Goal: Task Accomplishment & Management: Use online tool/utility

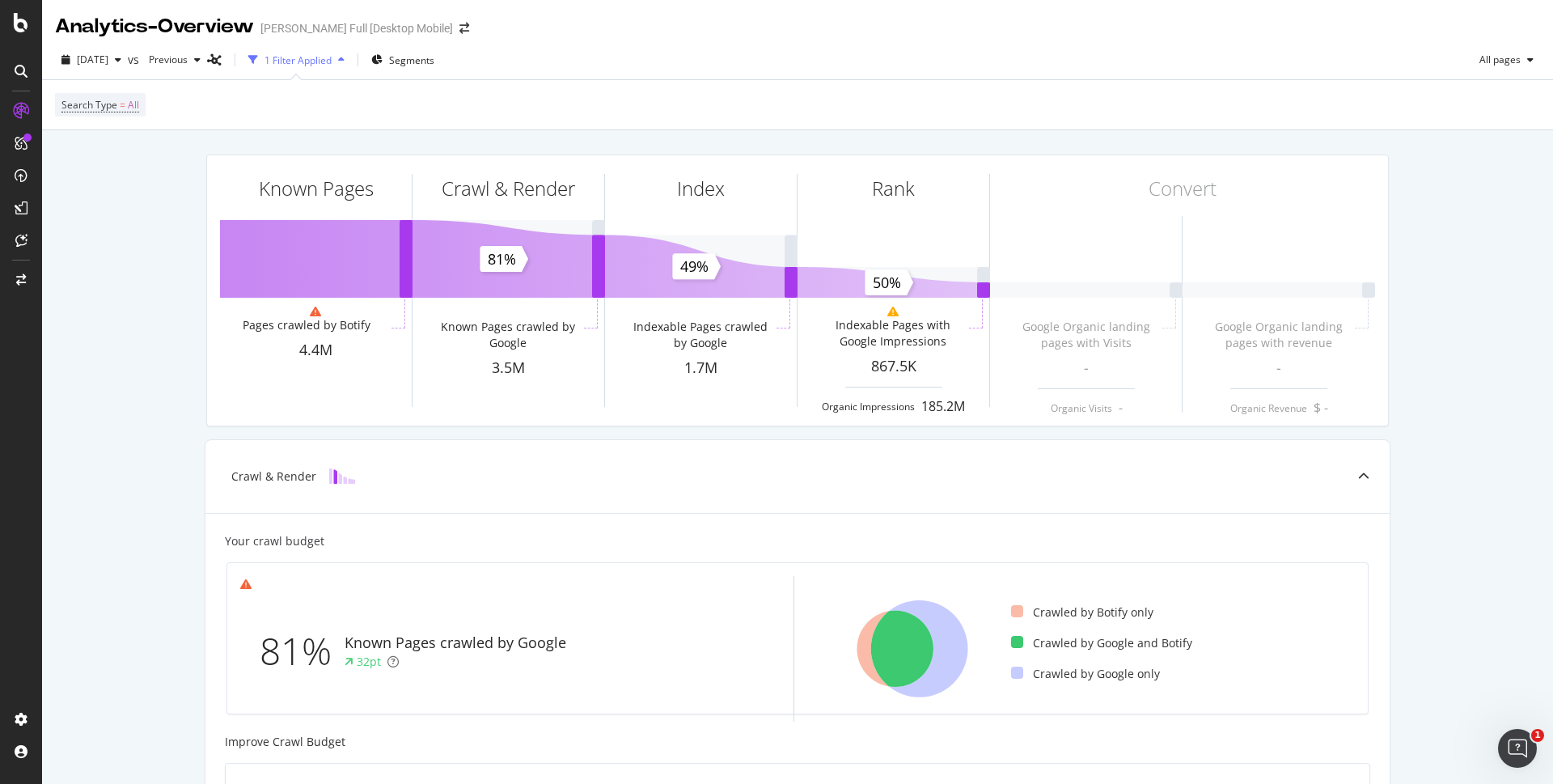
click at [351, 58] on div "button" at bounding box center [341, 60] width 19 height 10
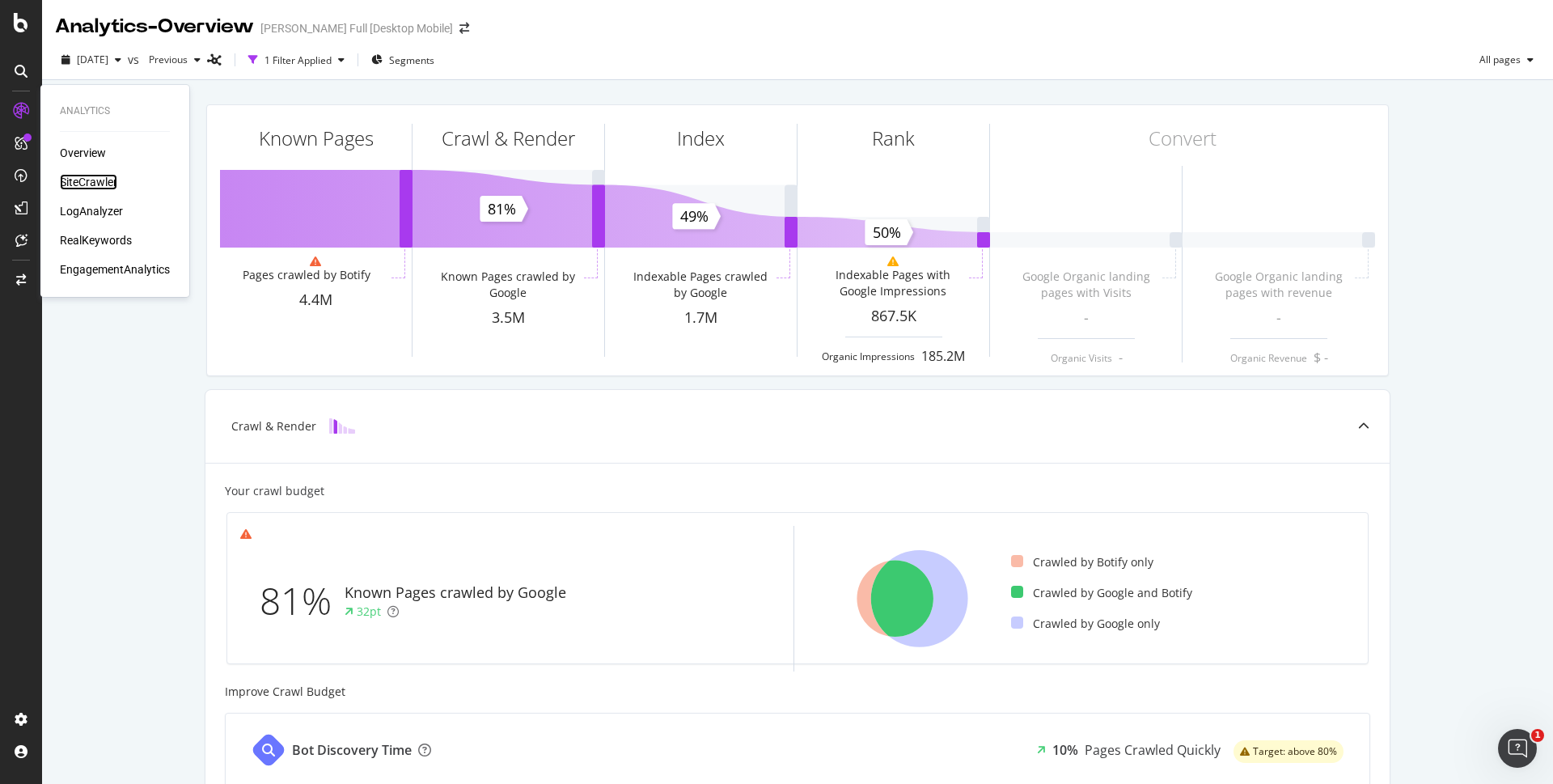
click at [93, 178] on div "SiteCrawler" at bounding box center [88, 182] width 57 height 16
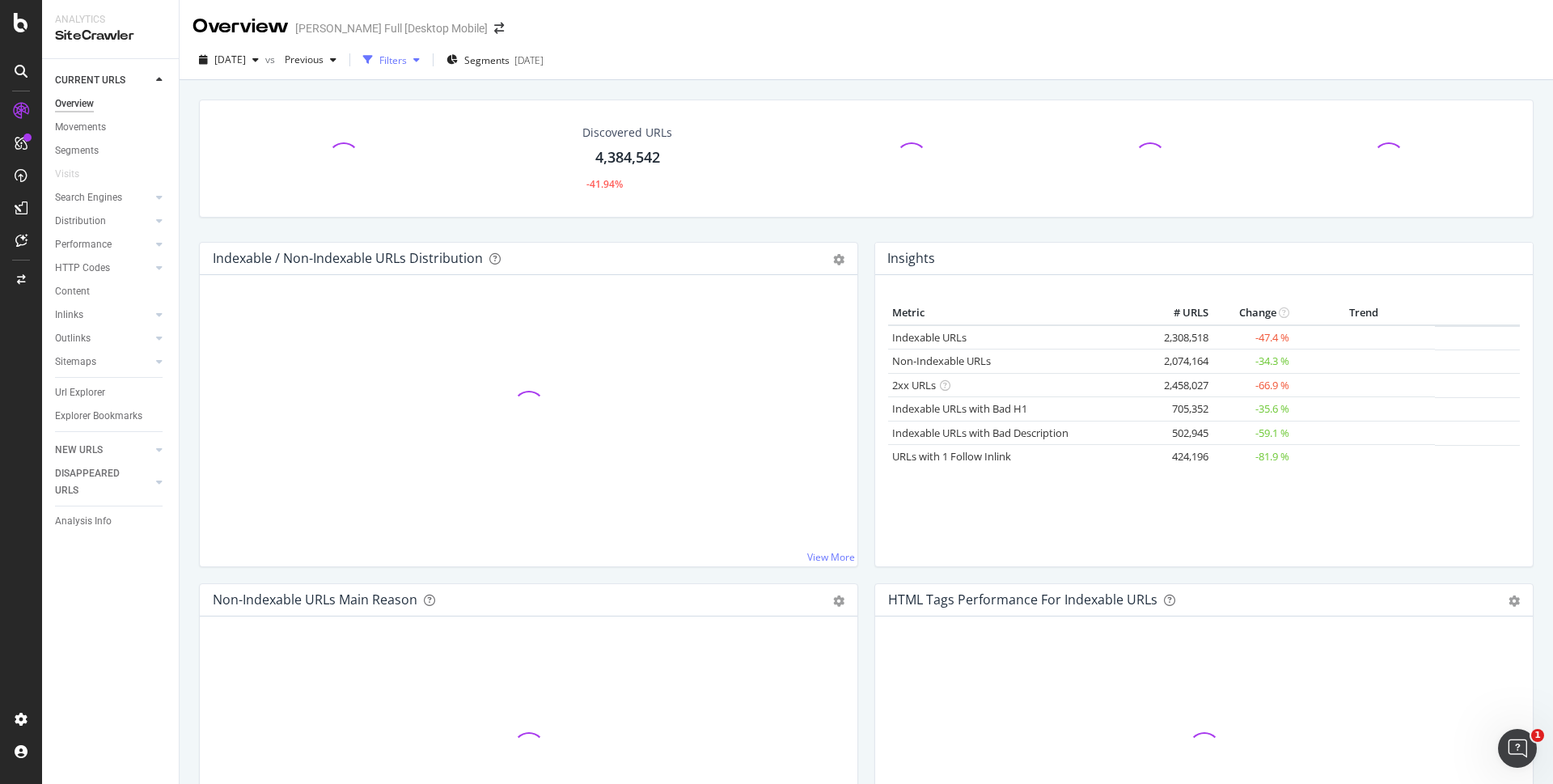
click at [407, 61] on div "Filters" at bounding box center [393, 60] width 28 height 13
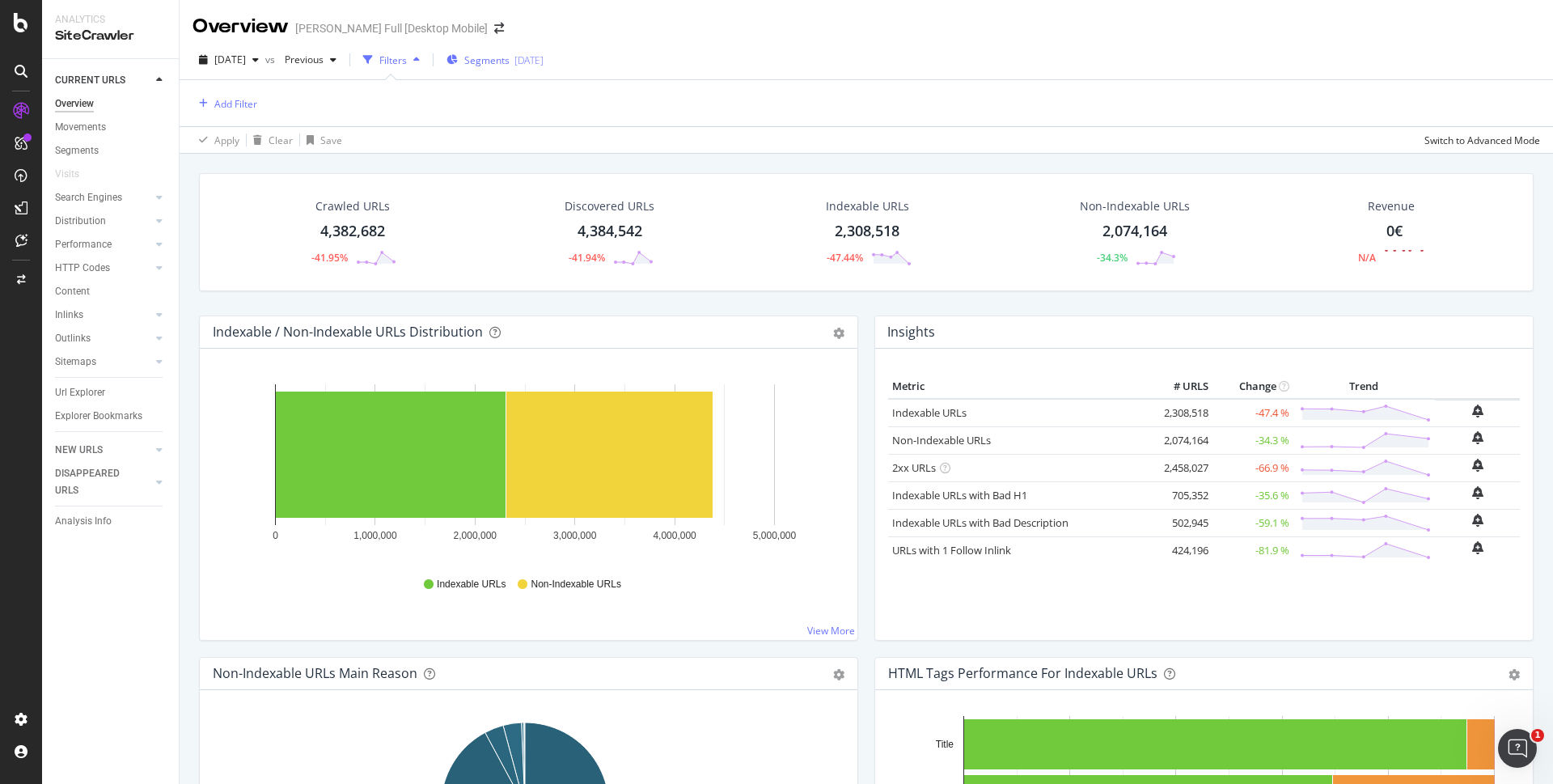
click at [543, 58] on div "[DATE]" at bounding box center [528, 60] width 29 height 13
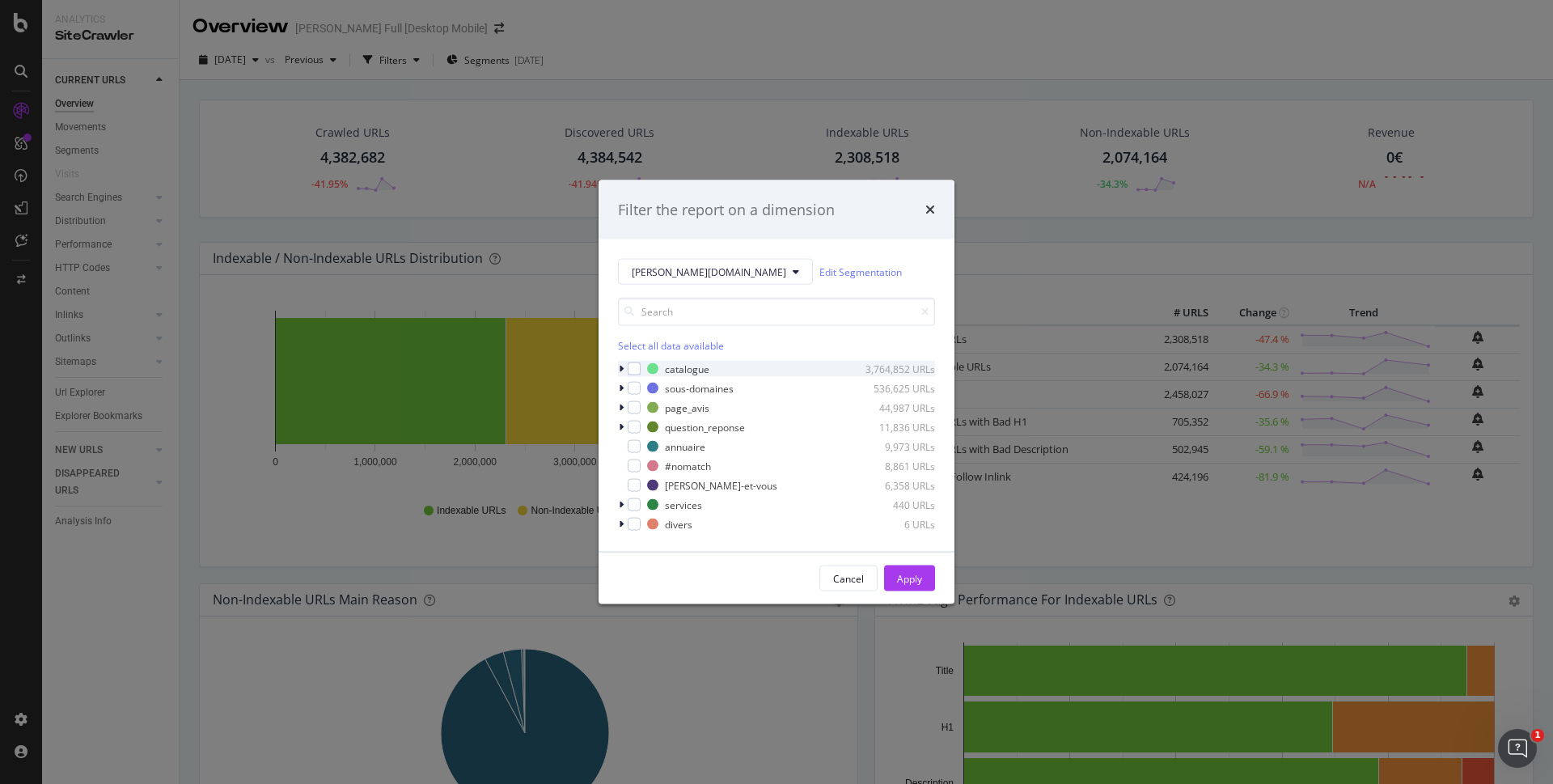
click at [622, 369] on icon "modal" at bounding box center [621, 369] width 5 height 10
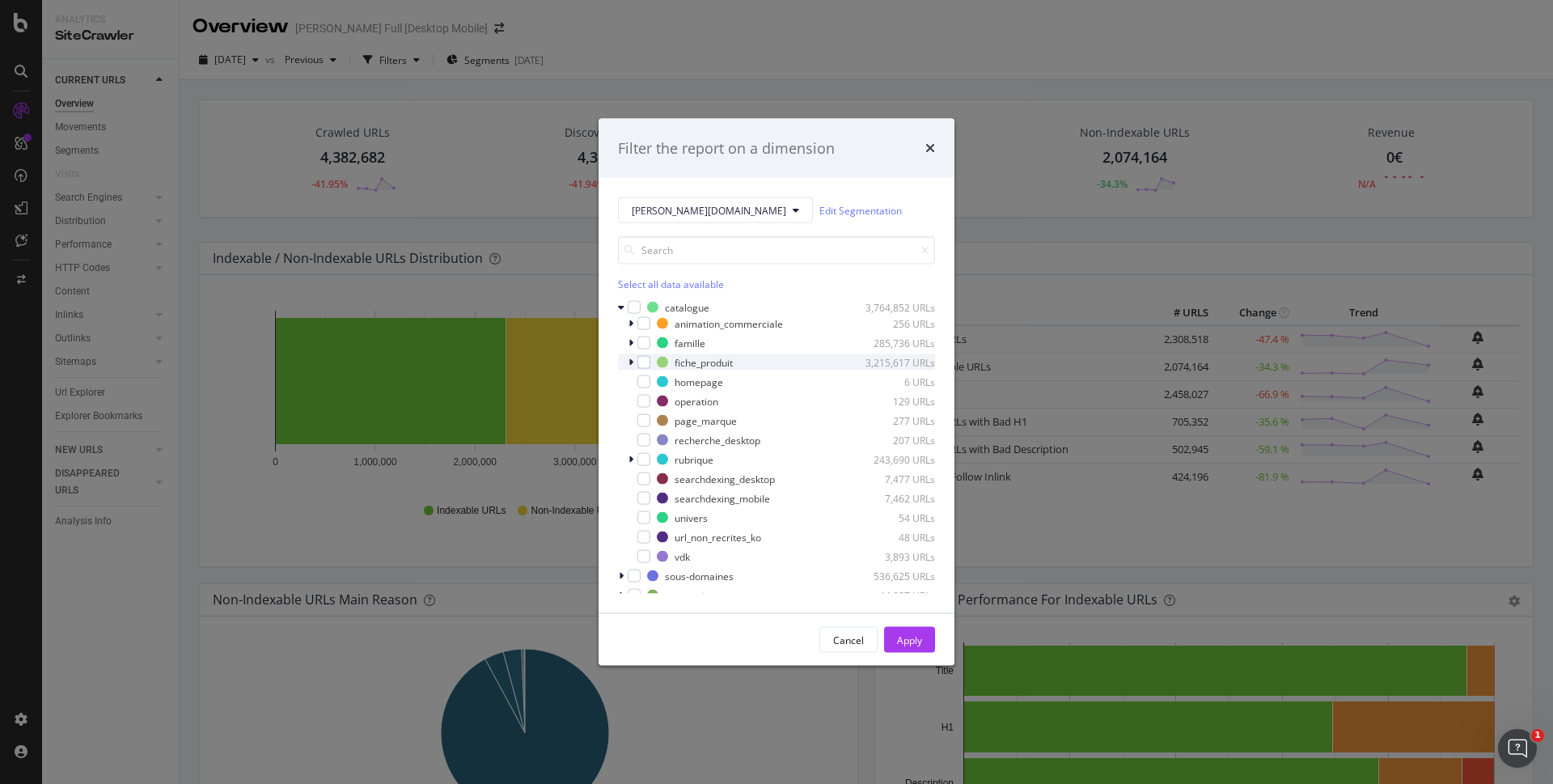
click at [631, 363] on icon "modal" at bounding box center [631, 363] width 5 height 10
click at [631, 363] on icon "modal" at bounding box center [631, 363] width 7 height 10
click at [632, 340] on icon "modal" at bounding box center [631, 343] width 5 height 10
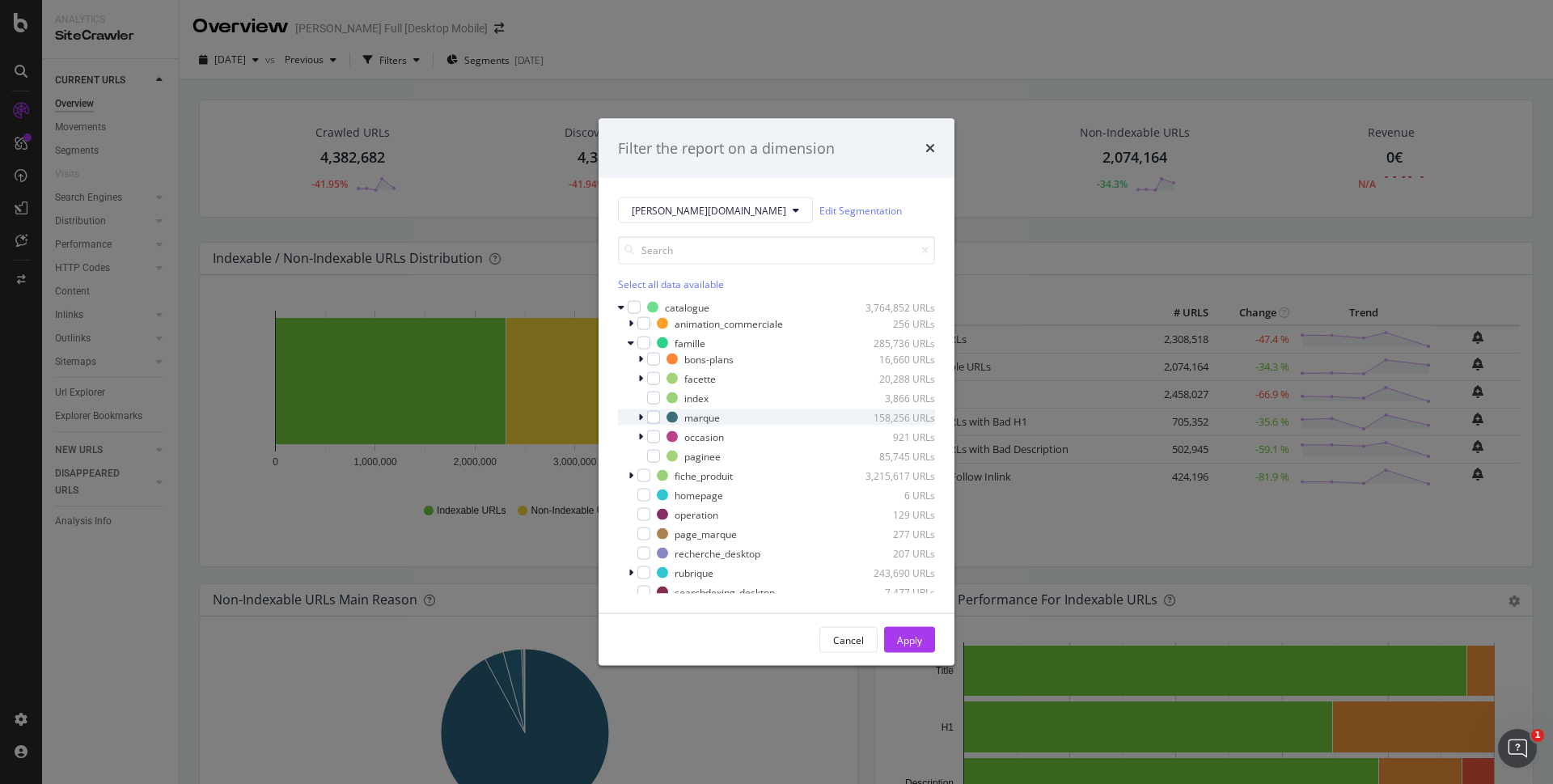
click at [639, 415] on icon "modal" at bounding box center [641, 417] width 5 height 10
click at [639, 415] on icon "modal" at bounding box center [641, 417] width 7 height 10
click at [629, 342] on icon "modal" at bounding box center [631, 343] width 7 height 10
click at [625, 459] on div "rubrique 243,690 URLs" at bounding box center [776, 458] width 317 height 16
click at [640, 534] on icon "modal" at bounding box center [641, 534] width 5 height 10
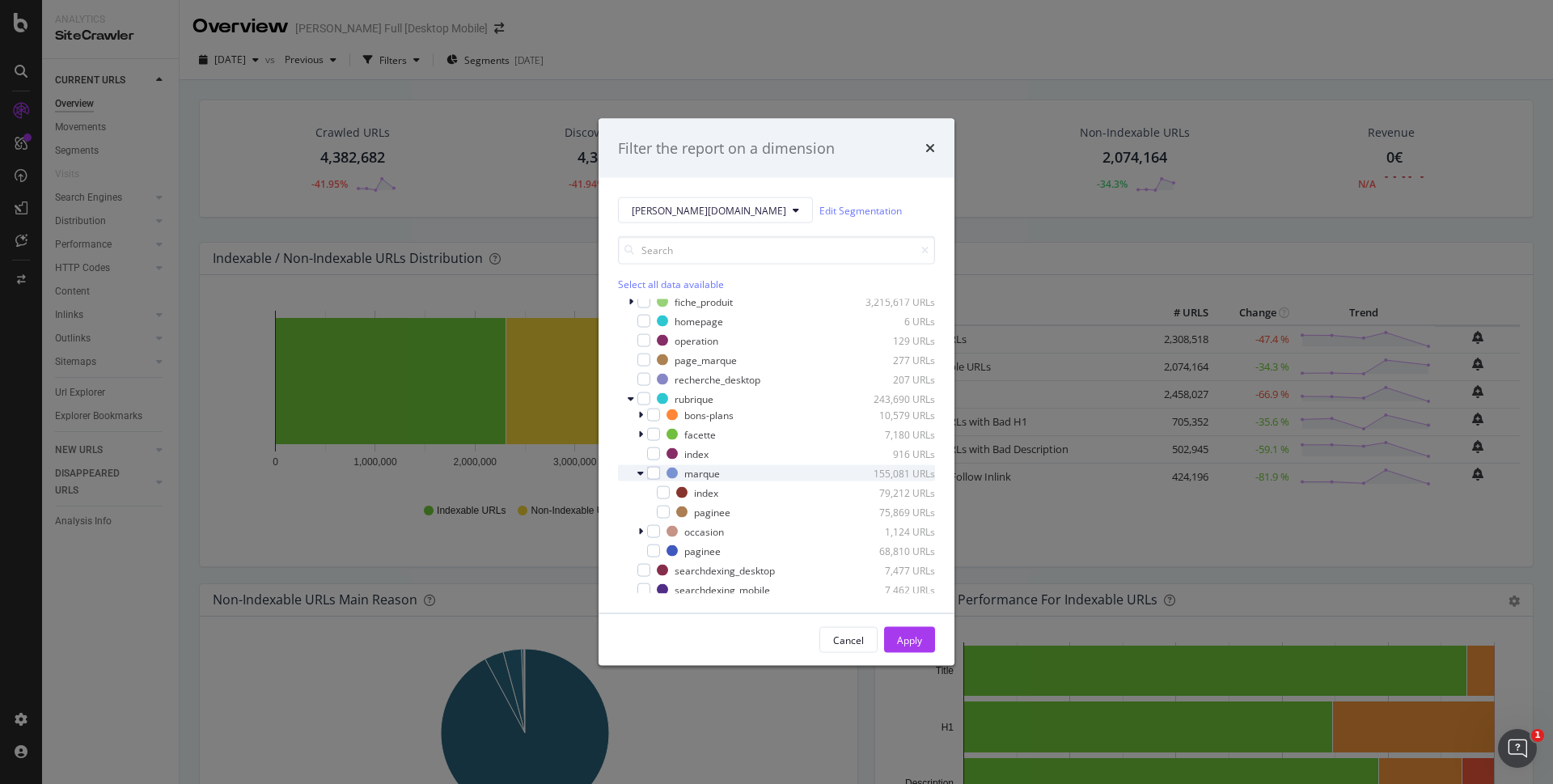
scroll to position [81, 0]
click at [665, 472] on div "modal" at bounding box center [663, 472] width 13 height 13
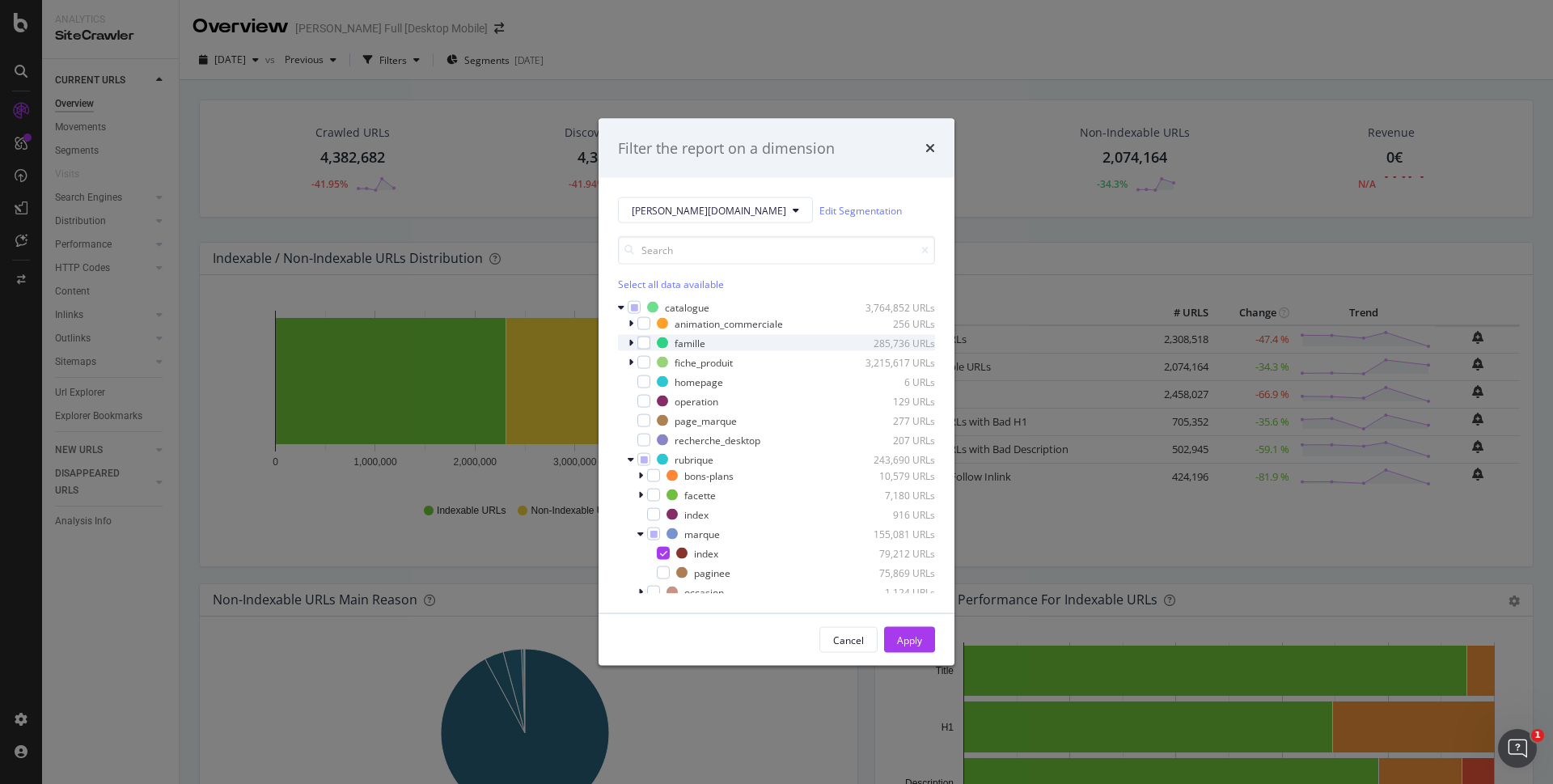
click at [628, 340] on icon "modal" at bounding box center [631, 343] width 5 height 10
click at [639, 418] on icon "modal" at bounding box center [641, 417] width 5 height 10
click at [659, 437] on div "modal" at bounding box center [663, 436] width 13 height 13
click at [641, 376] on icon "modal" at bounding box center [641, 379] width 5 height 10
click at [639, 379] on icon "modal" at bounding box center [641, 379] width 7 height 10
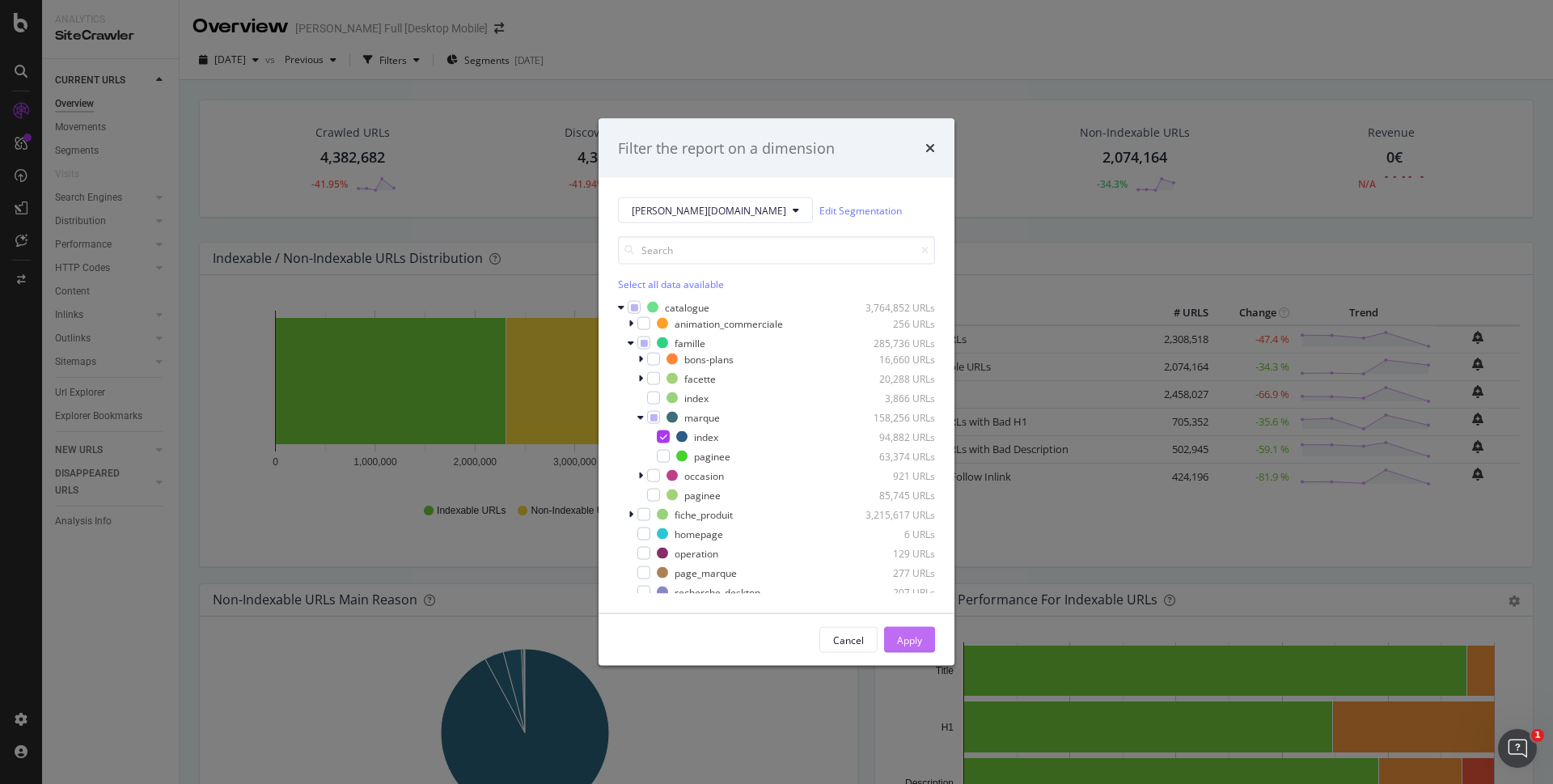
click at [919, 638] on div "Apply" at bounding box center [909, 639] width 25 height 13
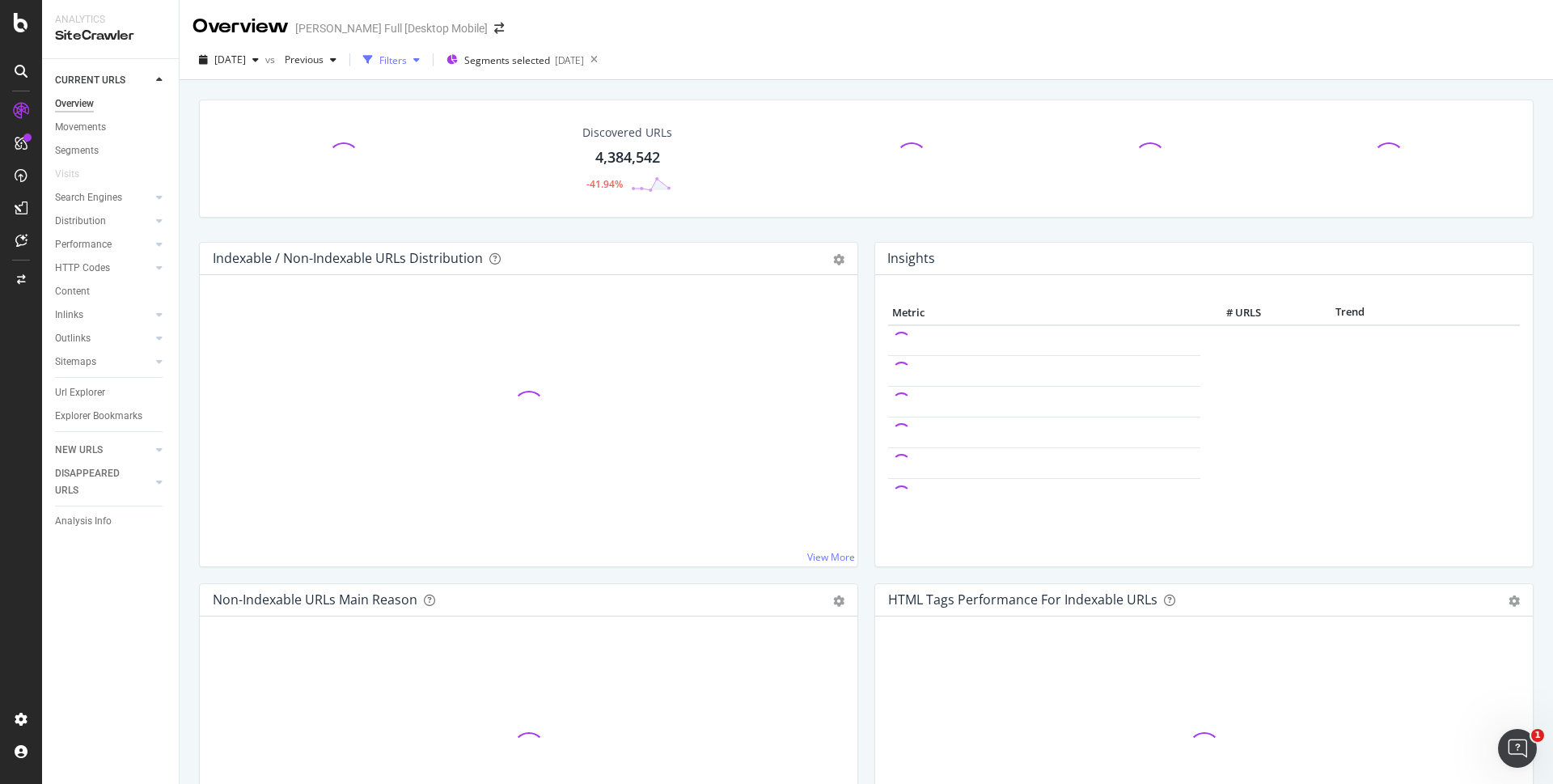
click at [407, 60] on div "Filters" at bounding box center [393, 60] width 28 height 13
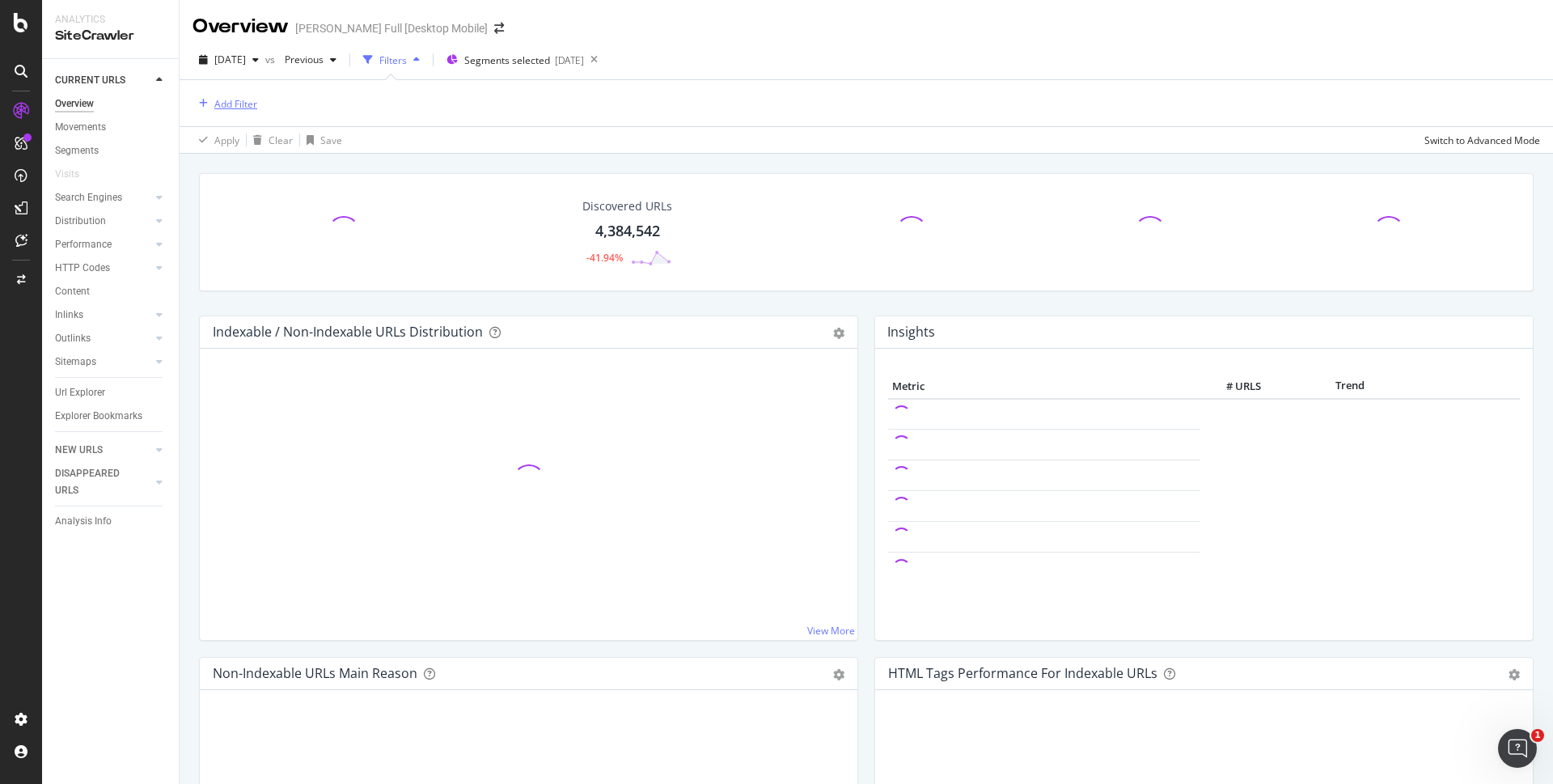
click at [224, 102] on div "Add Filter" at bounding box center [236, 103] width 43 height 13
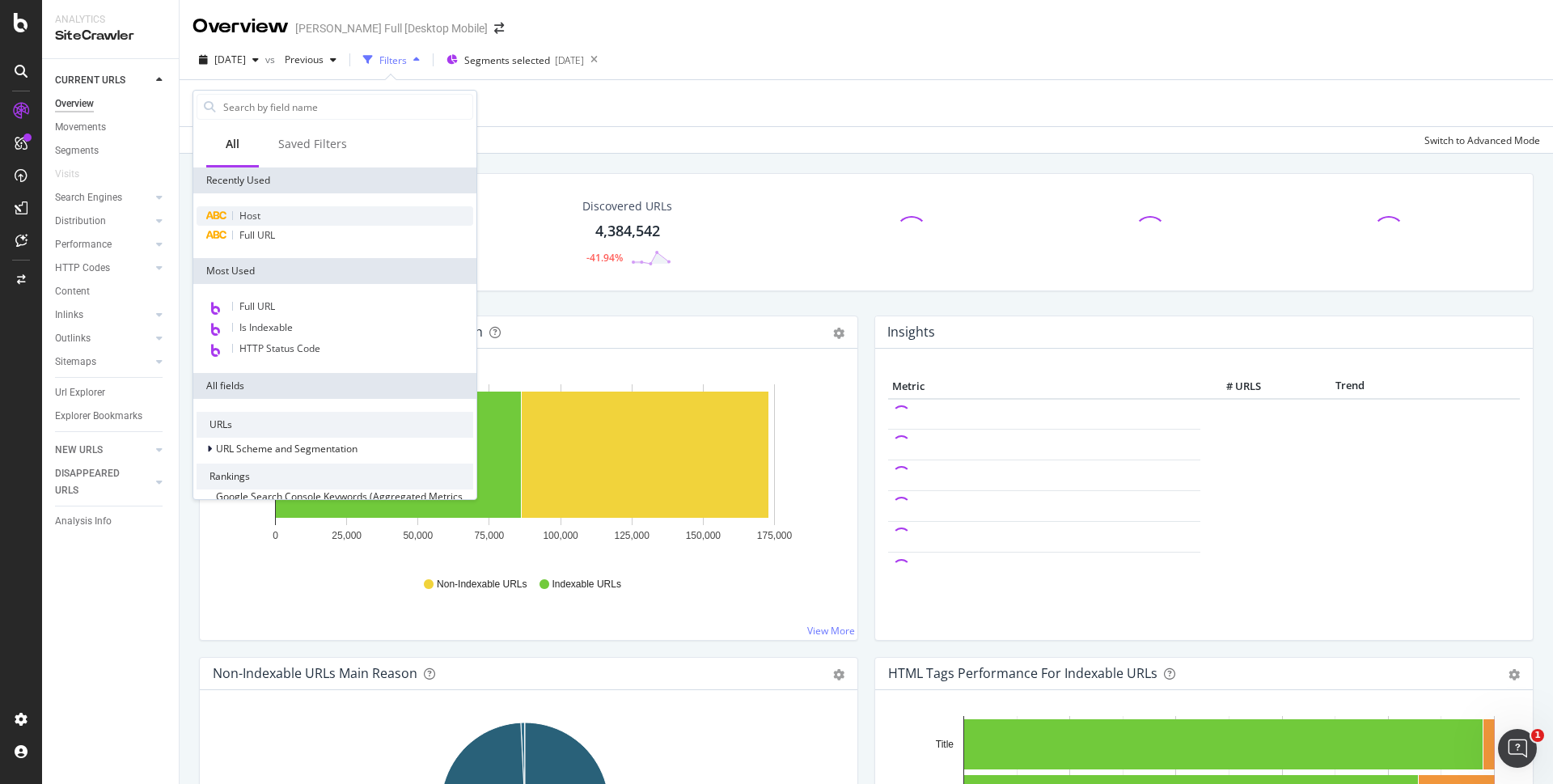
click at [283, 209] on div "Host" at bounding box center [335, 215] width 277 height 19
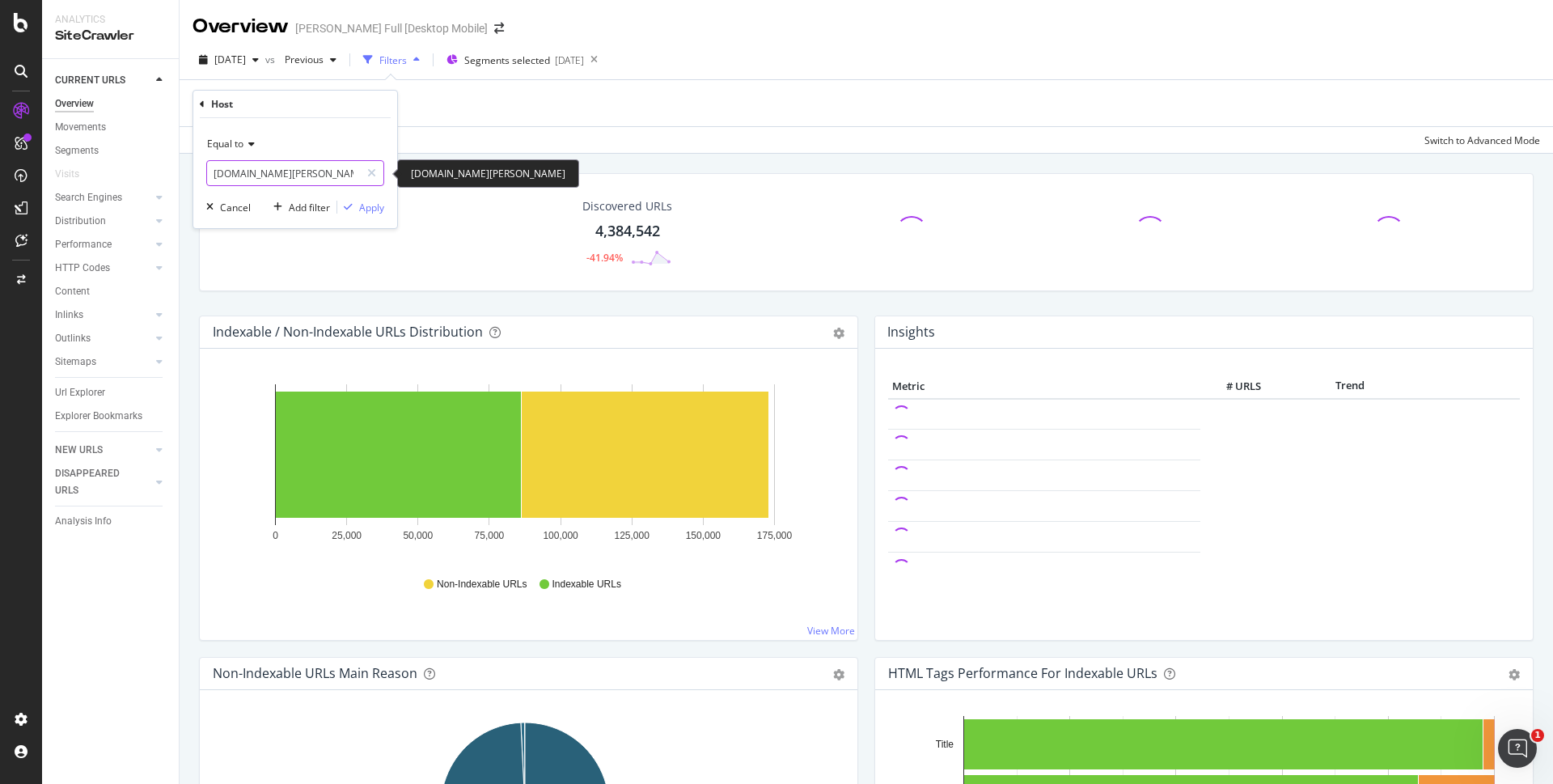
click at [304, 173] on input "[DOMAIN_NAME][PERSON_NAME]" at bounding box center [284, 172] width 153 height 26
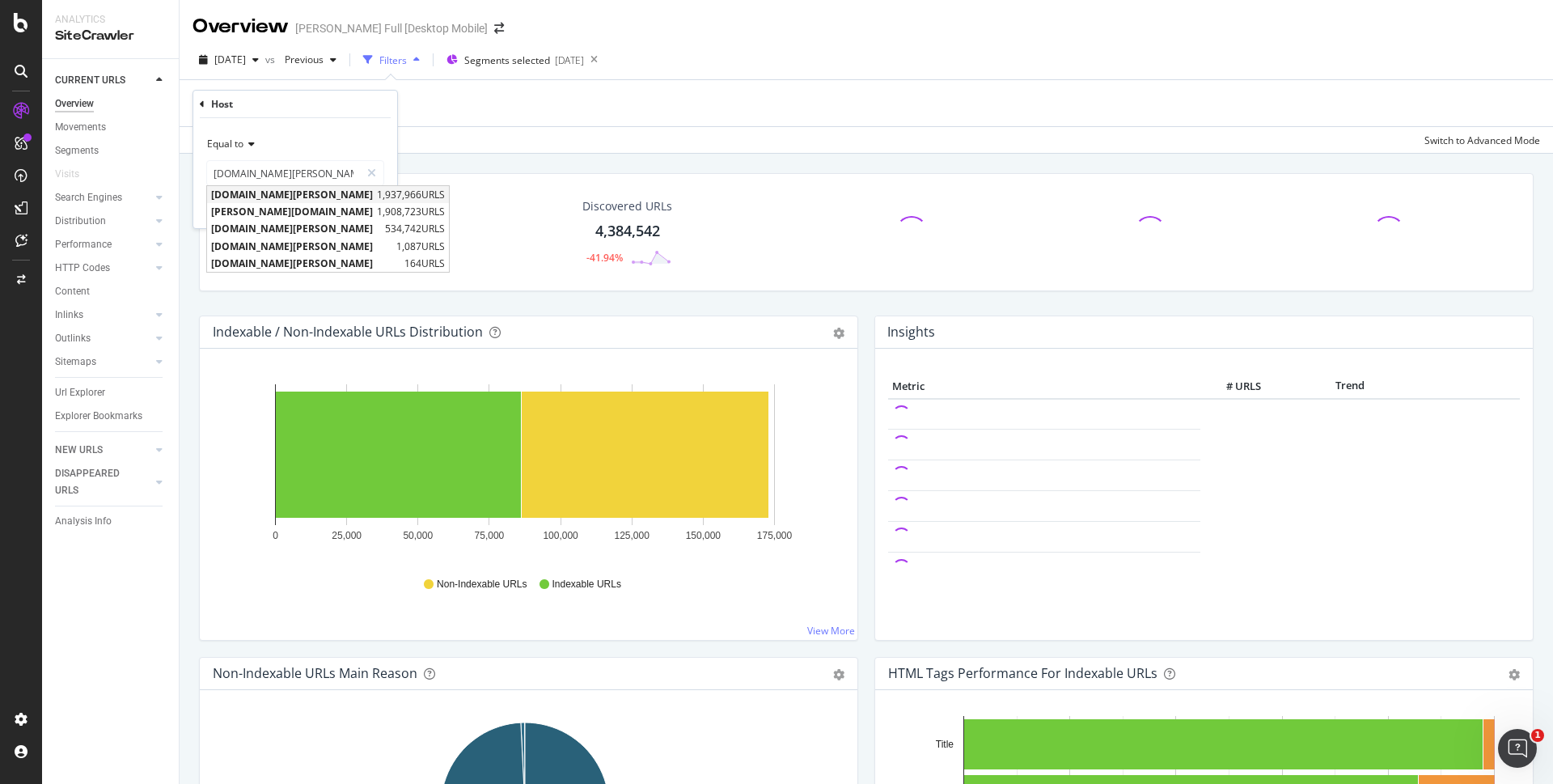
click at [295, 198] on span "[DOMAIN_NAME][PERSON_NAME]" at bounding box center [292, 194] width 162 height 13
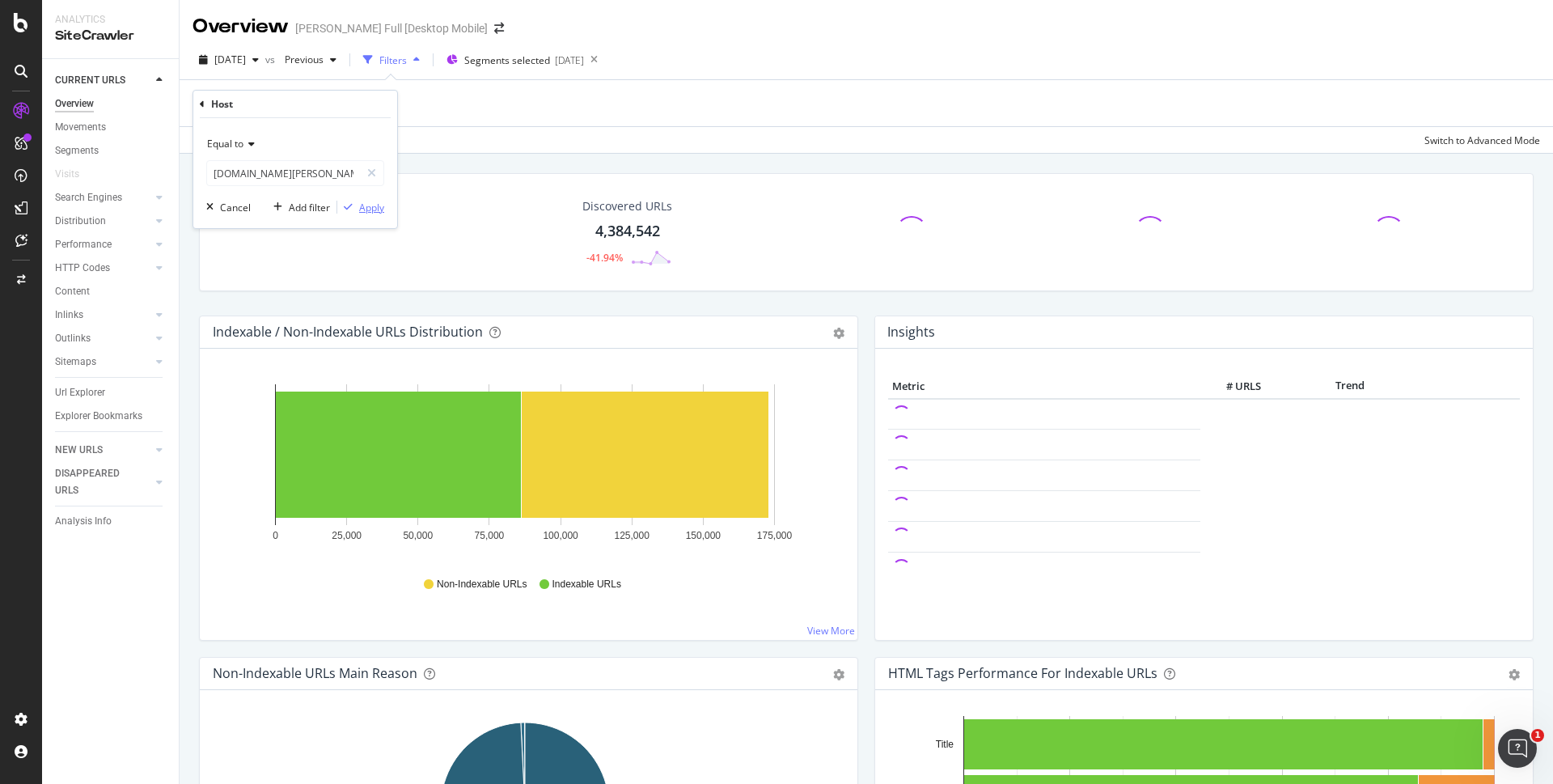
click at [366, 208] on div "Apply" at bounding box center [372, 207] width 25 height 13
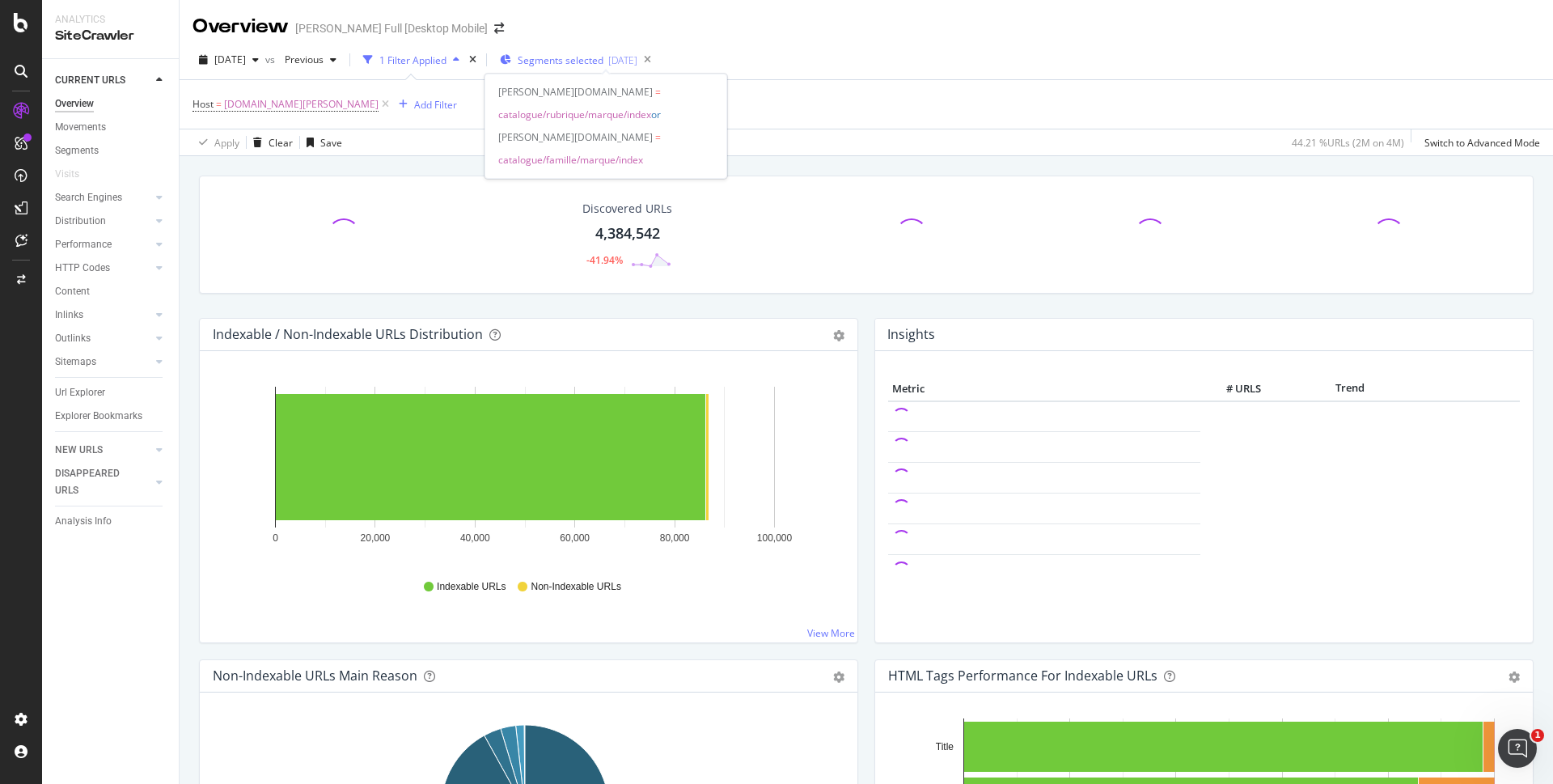
click at [568, 66] on span "Segments selected" at bounding box center [560, 60] width 86 height 13
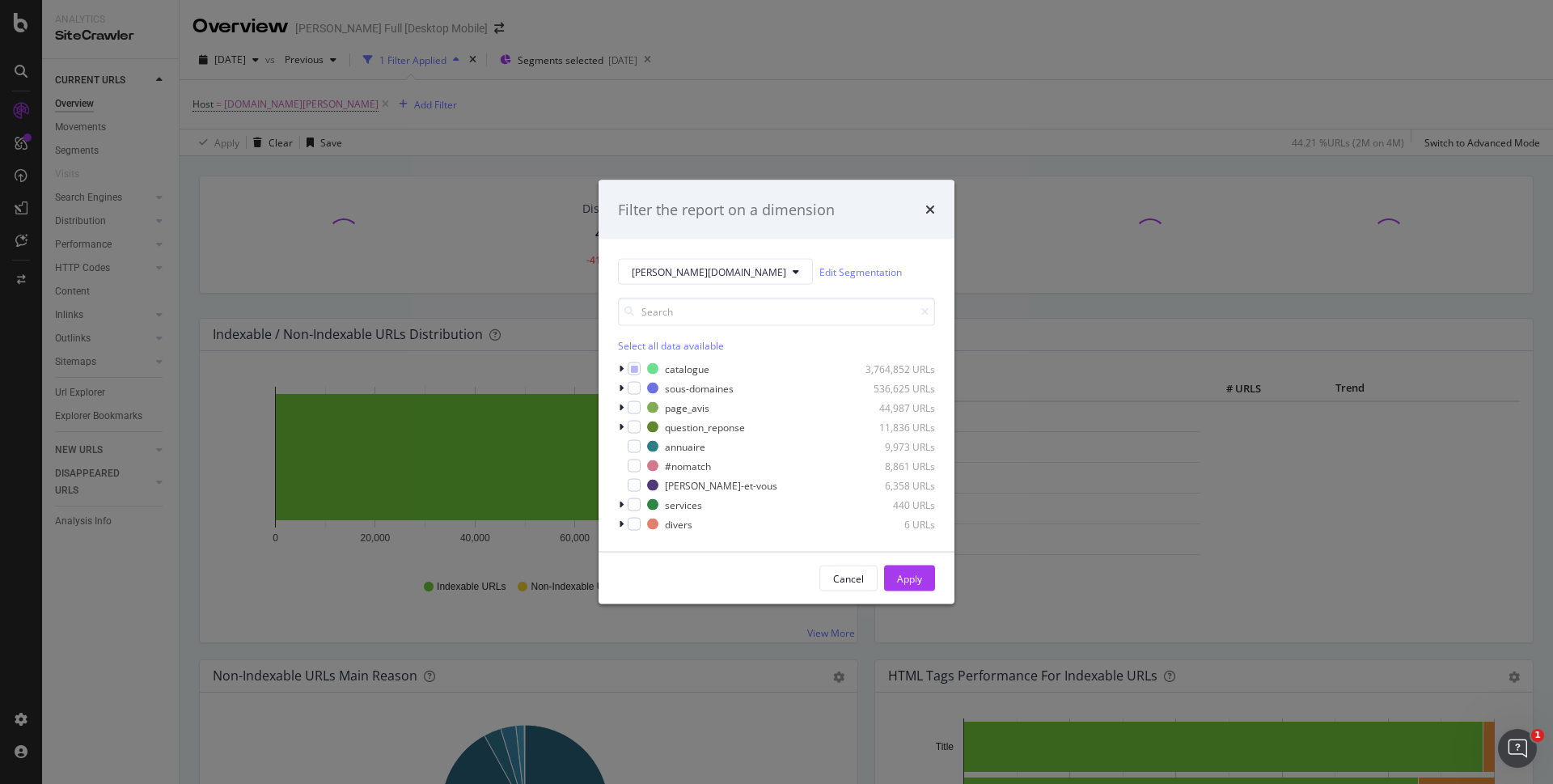
click at [806, 104] on div "Filter the report on a dimension [PERSON_NAME][DOMAIN_NAME] Edit Segmentation S…" at bounding box center [776, 392] width 1553 height 784
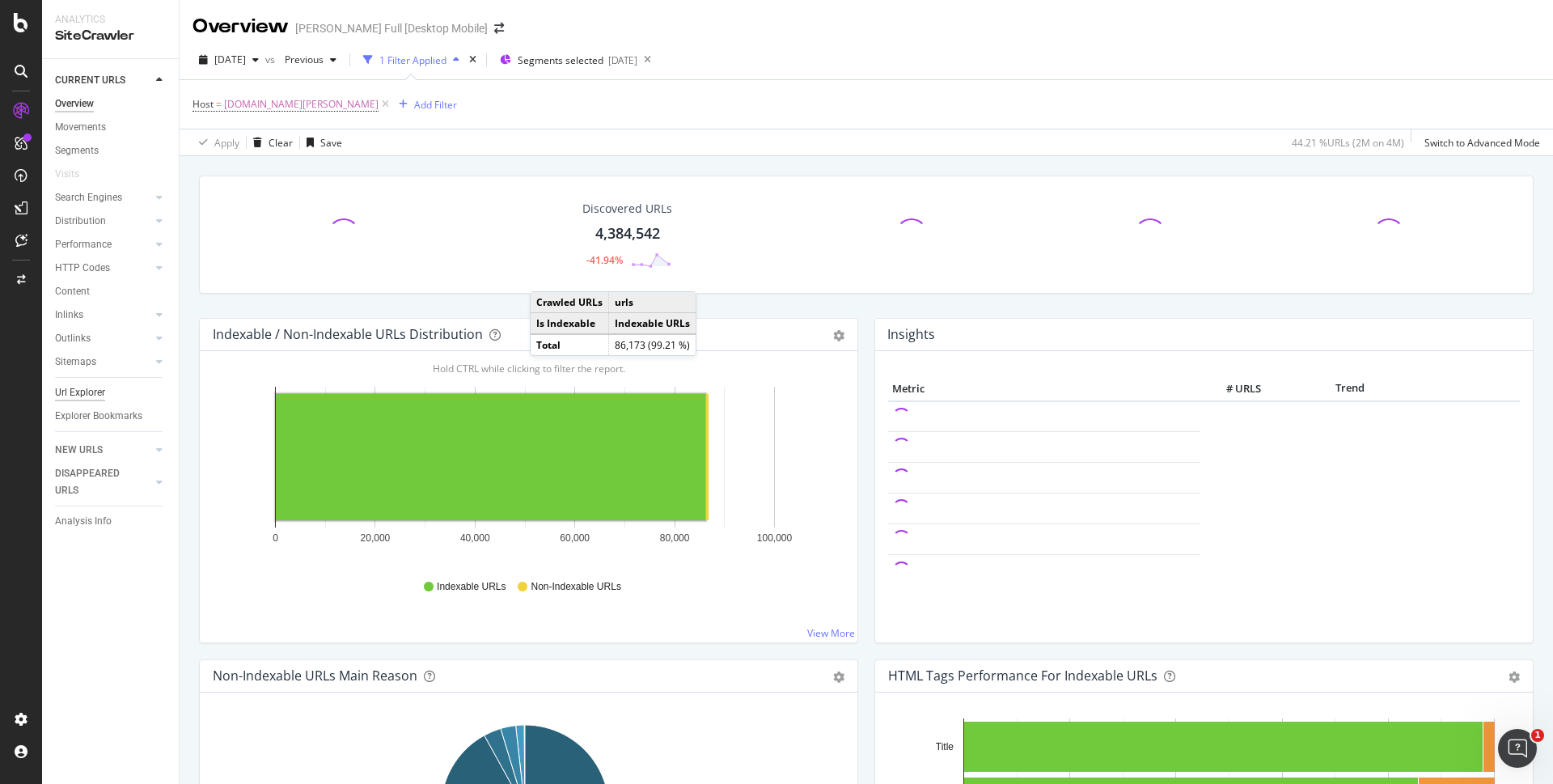
click at [88, 387] on div "Url Explorer" at bounding box center [80, 393] width 50 height 17
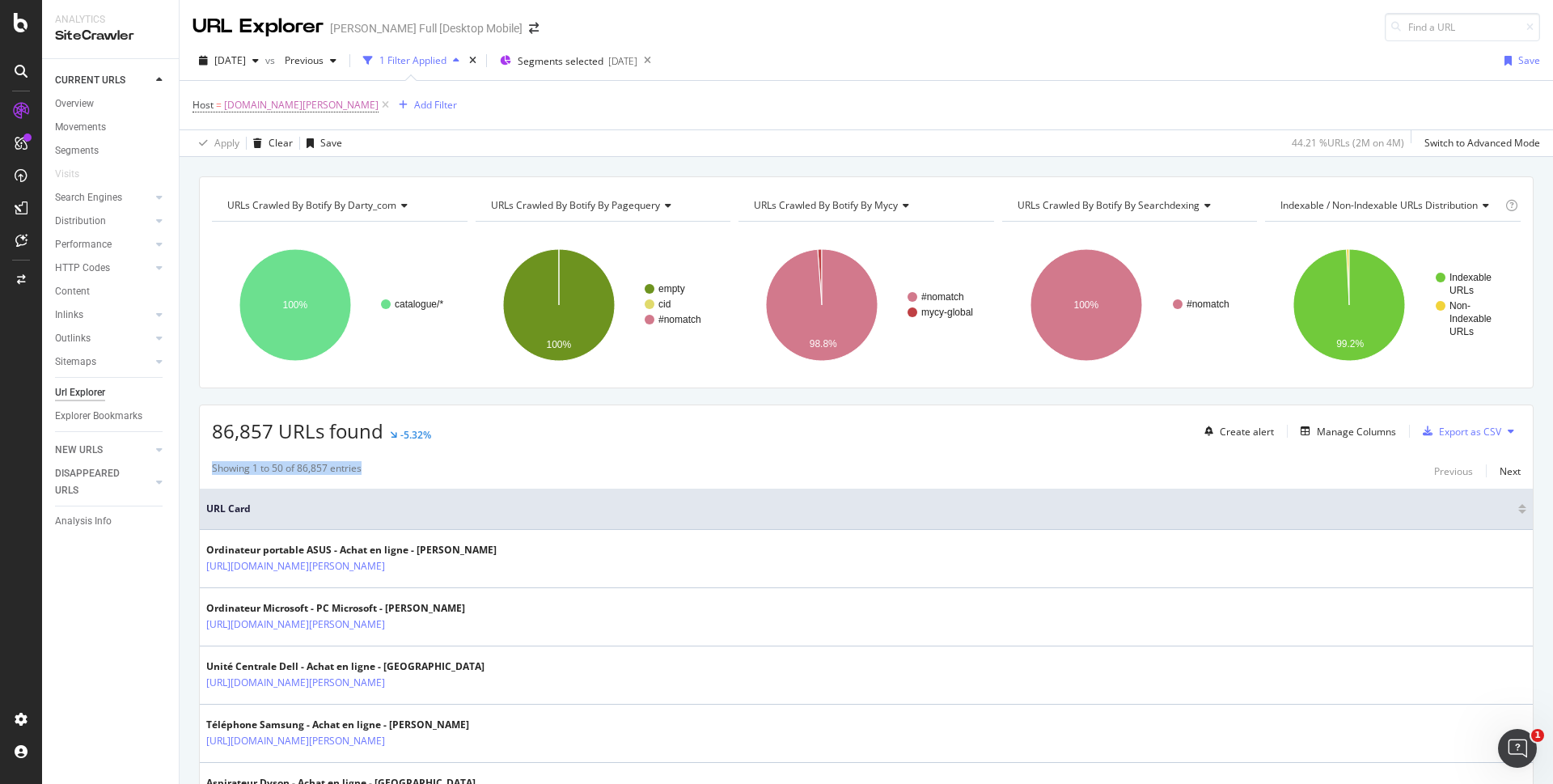
drag, startPoint x: 335, startPoint y: 471, endPoint x: 189, endPoint y: 480, distance: 146.3
